Goal: Navigation & Orientation: Find specific page/section

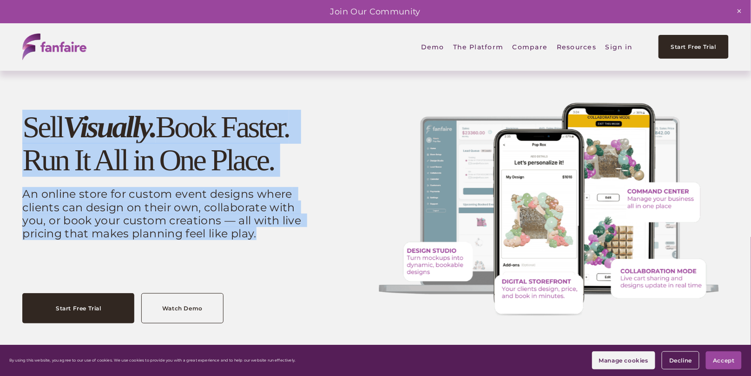
drag, startPoint x: 24, startPoint y: 123, endPoint x: 237, endPoint y: 245, distance: 246.5
click at [237, 245] on div "Sell Visually. Book Faster. Run It All in One Place. An online store for custom…" at bounding box center [167, 194] width 290 height 167
copy div "Sell Visually. Book Faster. Run It All in One Place. An online store for custom…"
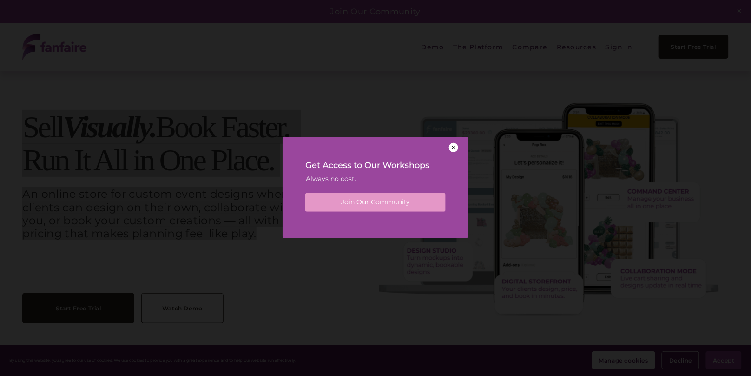
click at [454, 148] on div at bounding box center [453, 147] width 9 height 9
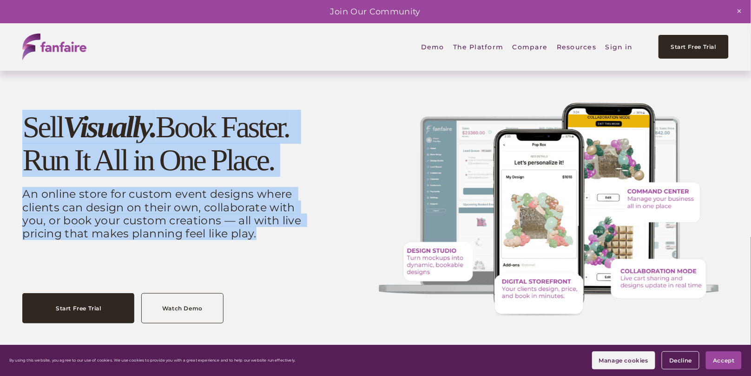
click at [0, 0] on span "Digital Storefront" at bounding box center [0, 0] width 0 height 0
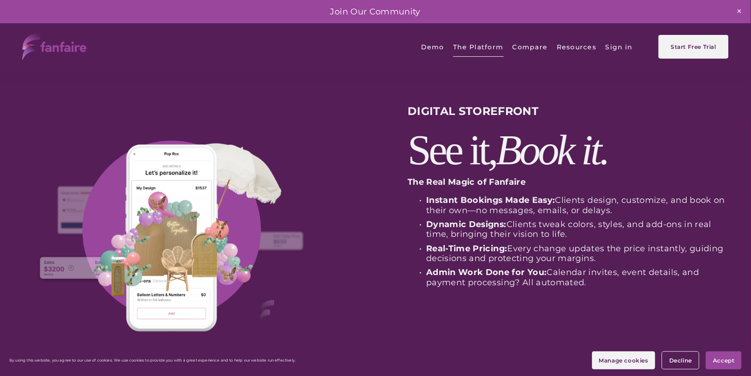
click at [451, 147] on h2 "See it, Book it." at bounding box center [568, 150] width 321 height 43
drag, startPoint x: 409, startPoint y: 147, endPoint x: 637, endPoint y: 284, distance: 265.4
click at [637, 284] on div "DIGITAL STOREFRONT See it, Book it. The Real Magic of Fanfaire Instant Bookings…" at bounding box center [375, 244] width 751 height 299
copy div "See it, Book it. The Real Magic of Fanfaire Instant Bookings Made Easy: Clients…"
click at [0, 0] on span "Design Studio" at bounding box center [0, 0] width 0 height 0
